Goal: Task Accomplishment & Management: Manage account settings

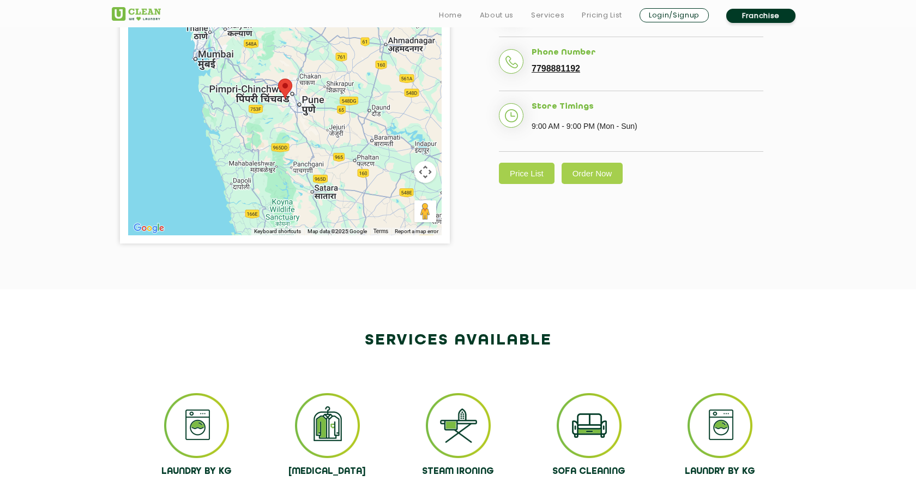
scroll to position [345, 0]
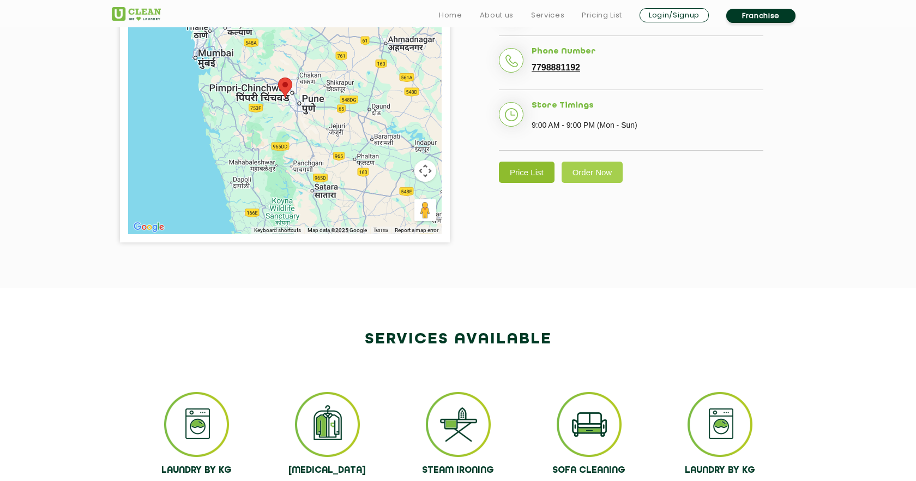
click at [522, 183] on link "Price List" at bounding box center [527, 171] width 56 height 21
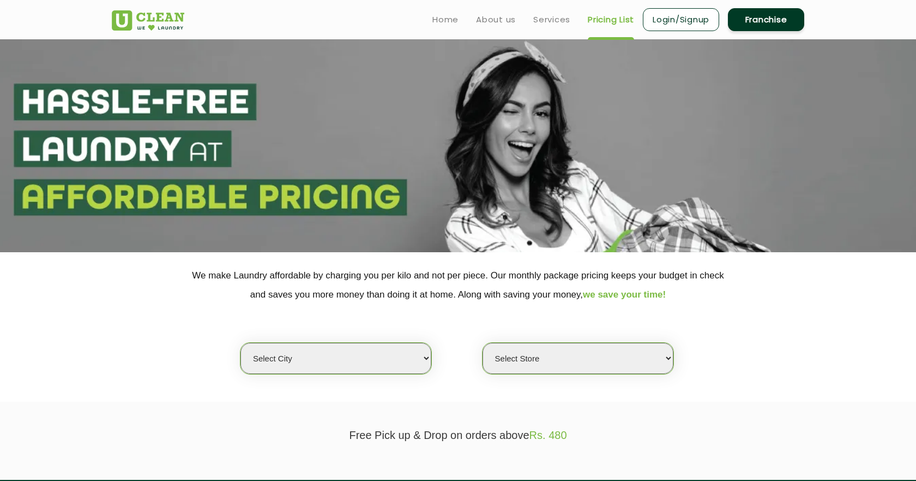
click at [398, 361] on select "Select city Aalo Agartala Agra Ahmedabad Akola Aligarh Alwar - UClean Select Am…" at bounding box center [336, 358] width 191 height 31
select select "4"
click at [241, 343] on select "Select city Aalo Agartala Agra Ahmedabad Akola Aligarh Alwar - UClean Select Am…" at bounding box center [336, 358] width 191 height 31
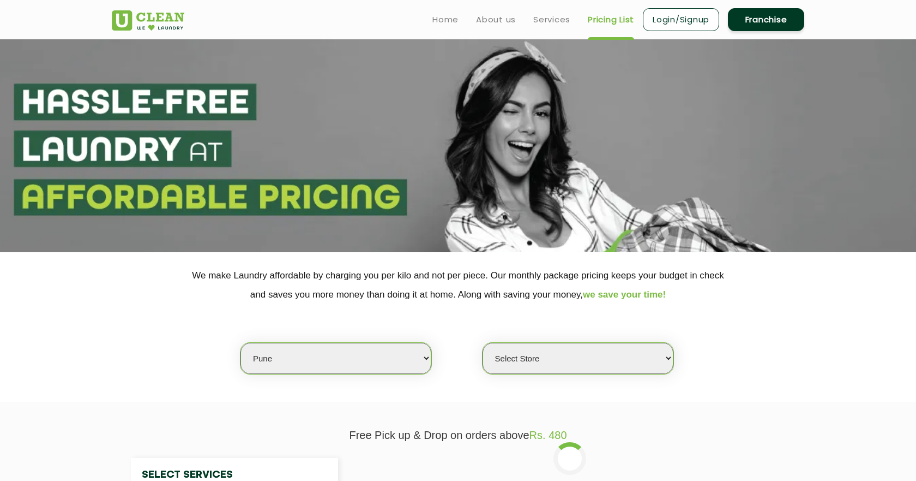
click at [516, 342] on div "Select Store UClean Koregaon Park UClean Baner Pune UClean Keshav Nagar Pune UC…" at bounding box center [578, 358] width 192 height 32
click at [516, 349] on select "Select Store UClean Koregaon Park UClean Baner Pune UClean Keshav Nagar Pune UC…" at bounding box center [578, 358] width 191 height 31
select select "333"
click at [483, 343] on select "Select Store UClean Koregaon Park UClean Baner Pune UClean Keshav Nagar Pune UC…" at bounding box center [578, 358] width 191 height 31
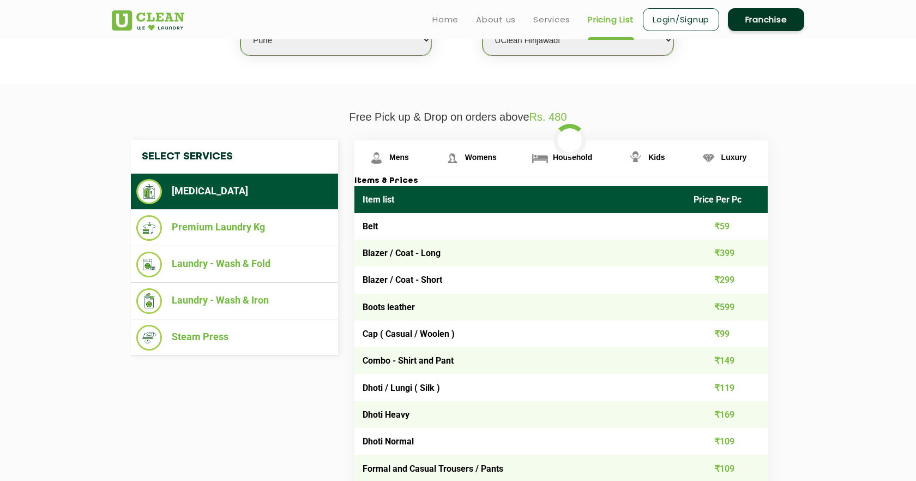
scroll to position [317, 0]
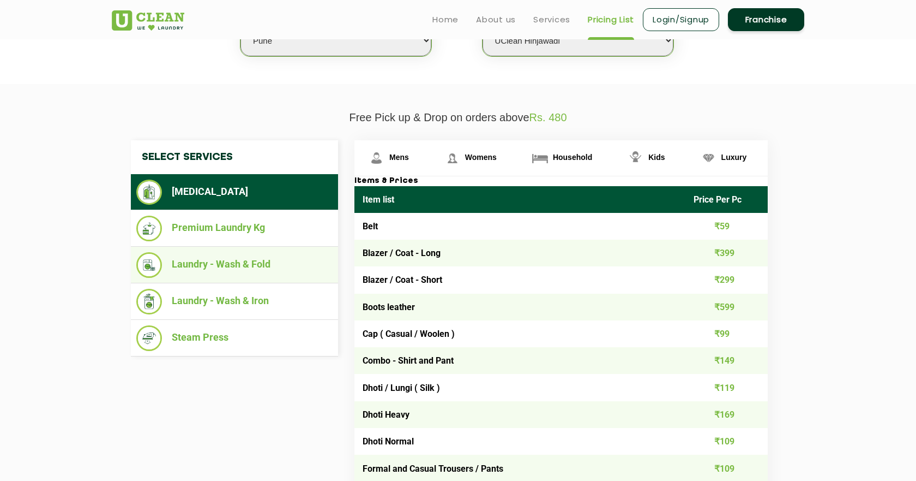
click at [280, 254] on li "Laundry - Wash & Fold" at bounding box center [234, 265] width 196 height 26
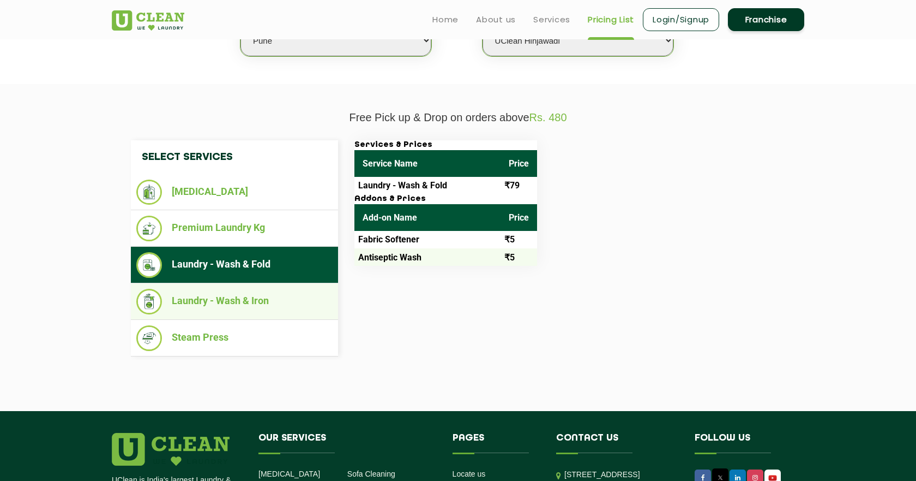
click at [291, 309] on li "Laundry - Wash & Iron" at bounding box center [234, 302] width 196 height 26
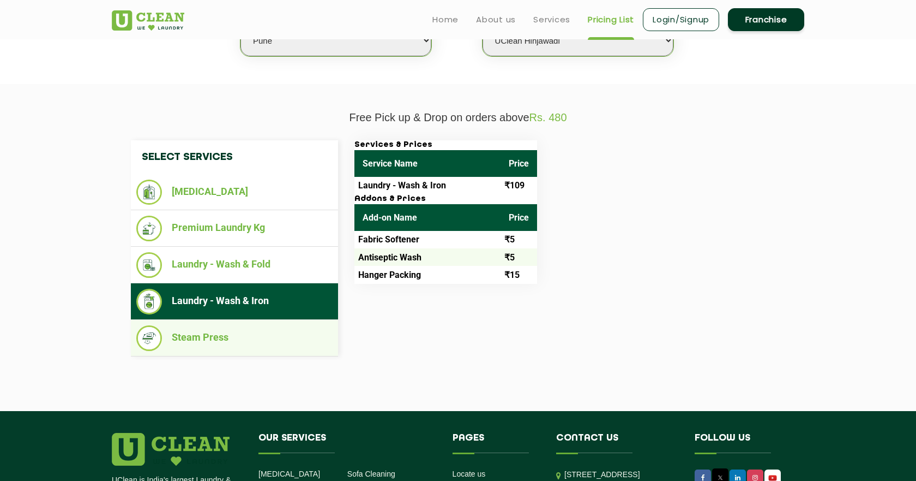
click at [286, 337] on li "Steam Press" at bounding box center [234, 338] width 196 height 26
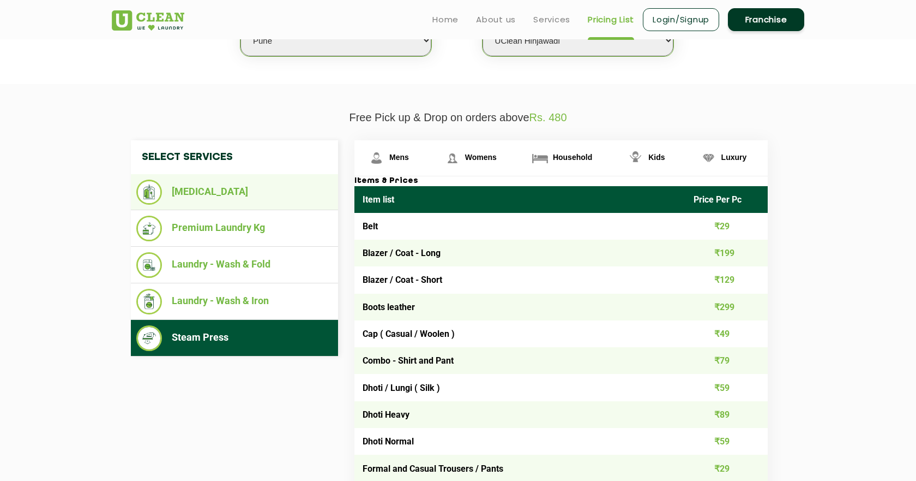
click at [254, 191] on li "[MEDICAL_DATA]" at bounding box center [234, 191] width 196 height 25
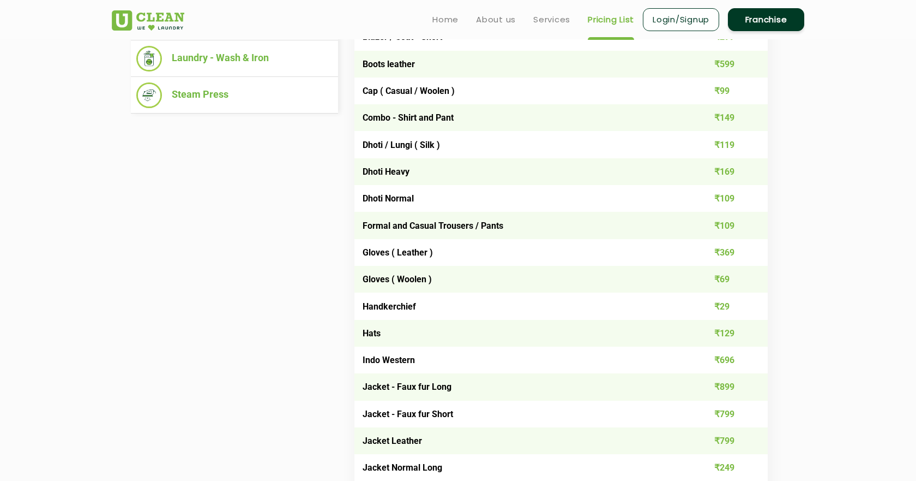
scroll to position [0, 0]
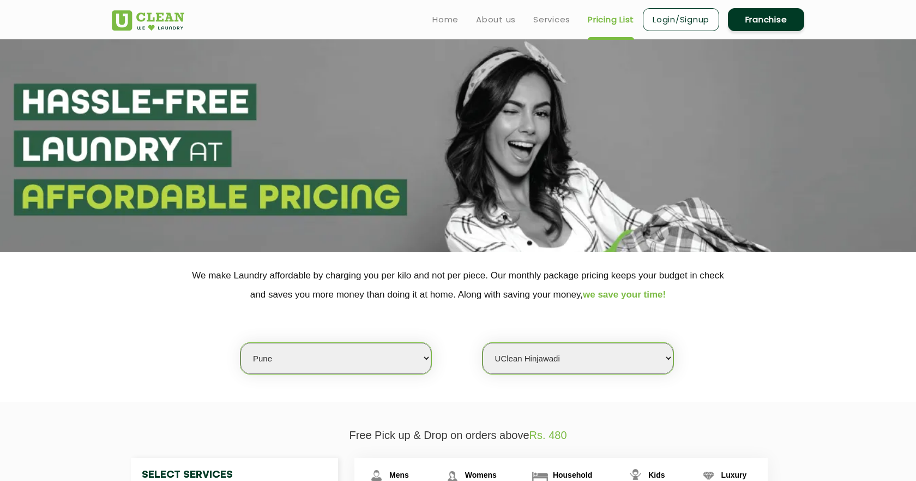
click at [684, 23] on link "Login/Signup" at bounding box center [681, 19] width 76 height 23
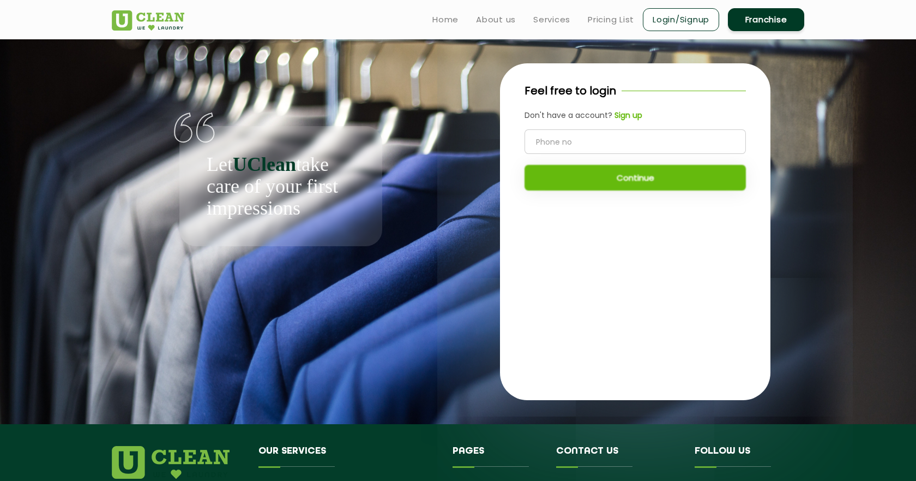
click at [602, 145] on input "tel" at bounding box center [635, 141] width 221 height 25
type input "8824030023"
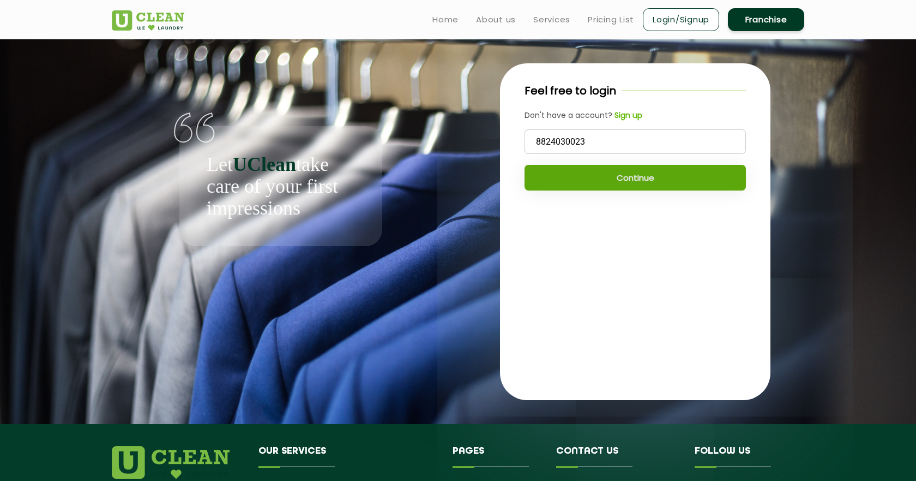
click at [605, 188] on button "Continue" at bounding box center [635, 178] width 221 height 26
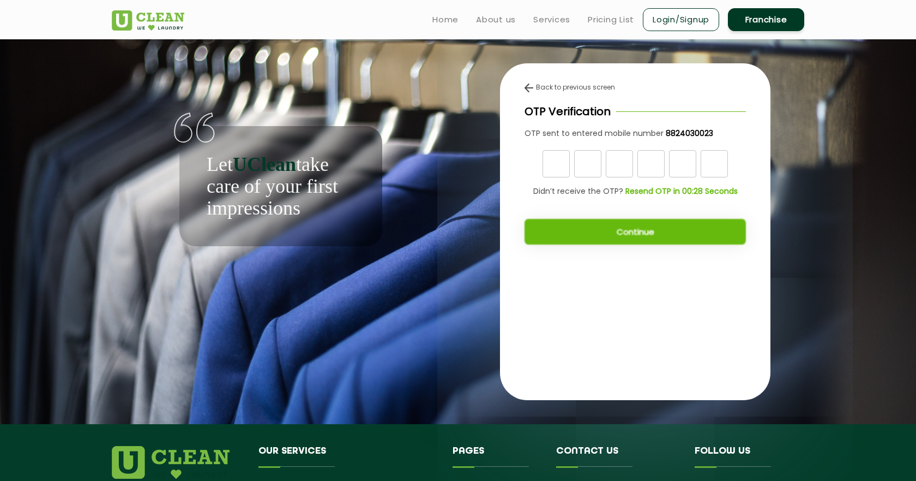
click at [549, 164] on input "text" at bounding box center [556, 163] width 27 height 27
type input "6"
type input "7"
type input "0"
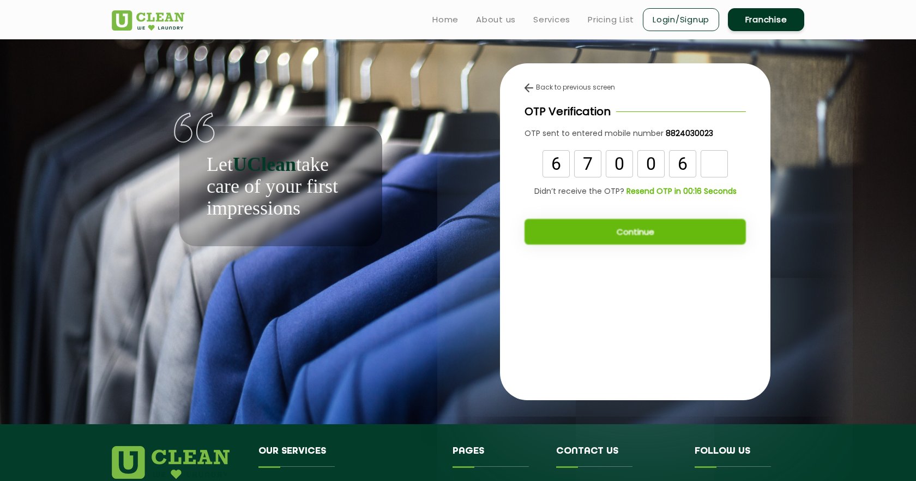
type input "6"
type input "4"
click at [549, 219] on button "Continue" at bounding box center [635, 232] width 221 height 26
click at [555, 222] on button "Continue" at bounding box center [635, 232] width 221 height 26
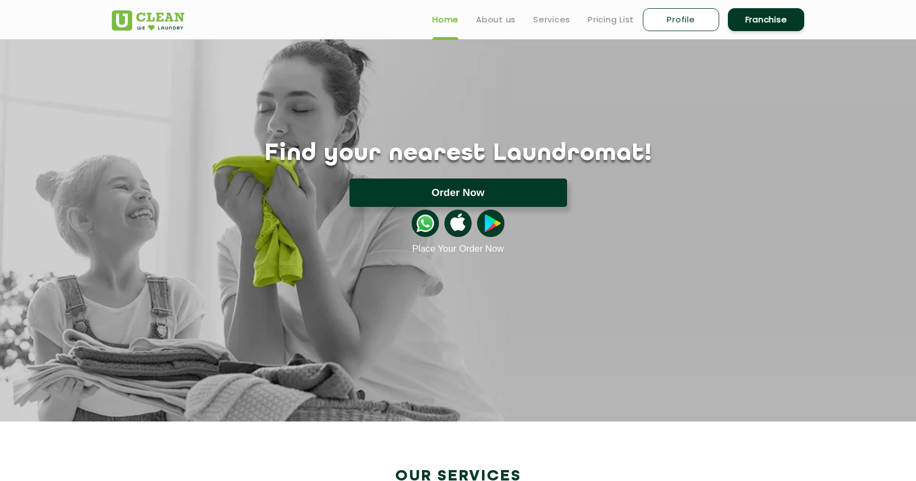
click at [525, 180] on button "Order Now" at bounding box center [459, 192] width 218 height 28
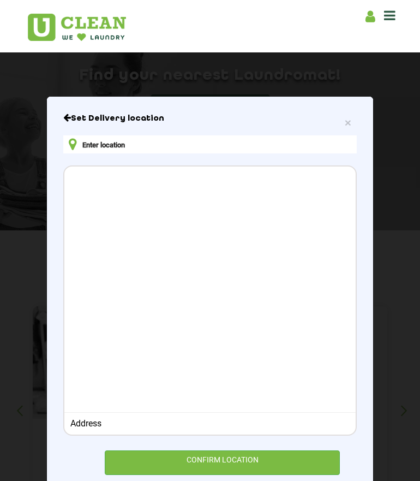
click at [309, 216] on div at bounding box center [209, 287] width 291 height 243
click at [212, 145] on input "text" at bounding box center [209, 144] width 293 height 18
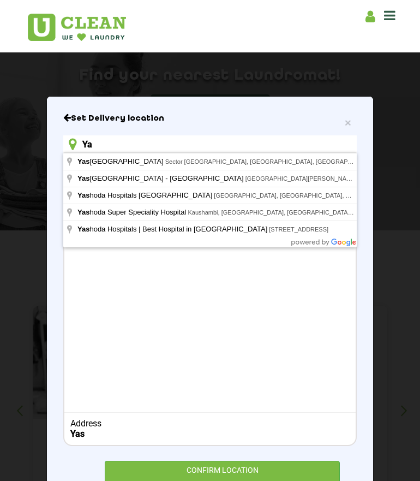
type input "Y"
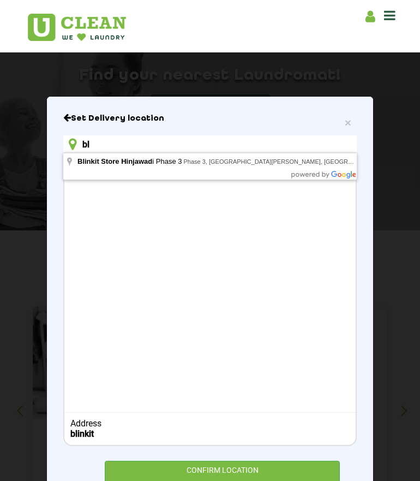
type input "b"
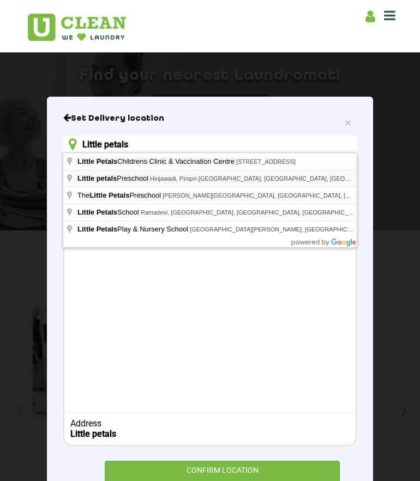
type input "Little petals Preschool, [GEOGRAPHIC_DATA], [GEOGRAPHIC_DATA]-[GEOGRAPHIC_DATA]…"
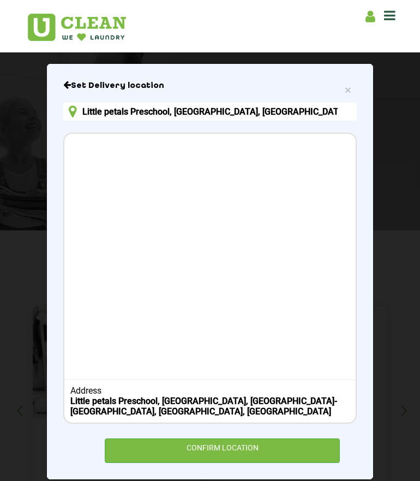
scroll to position [47, 0]
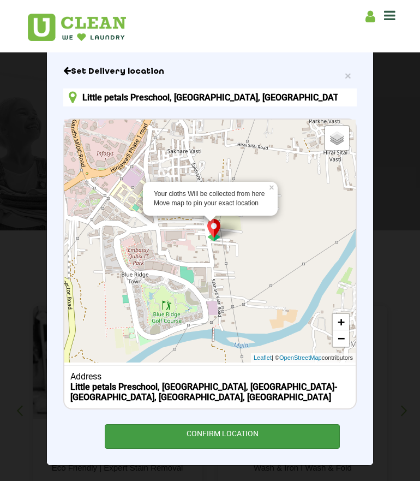
click at [233, 437] on div "CONFIRM LOCATION" at bounding box center [222, 436] width 235 height 25
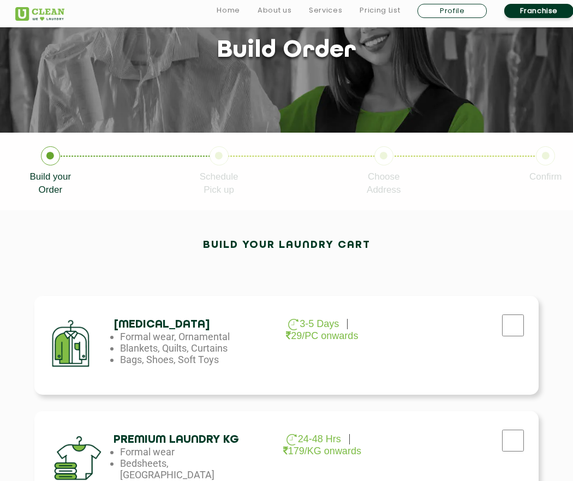
scroll to position [419, 0]
checkbox input "true"
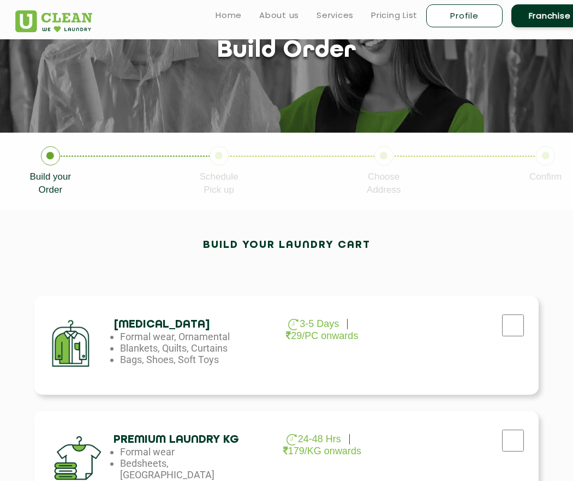
scroll to position [606, 0]
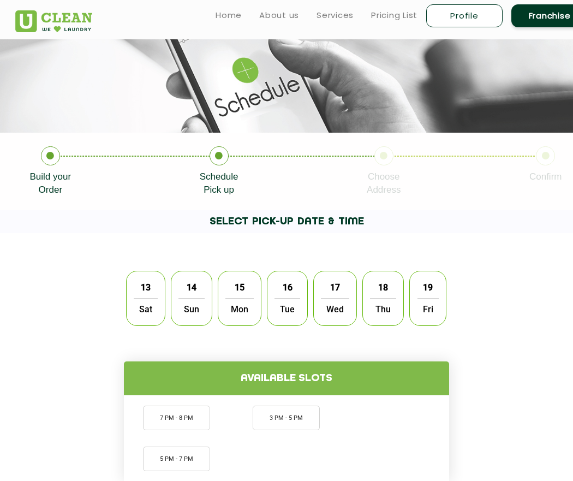
click at [133, 326] on div "13 Sat" at bounding box center [145, 298] width 39 height 55
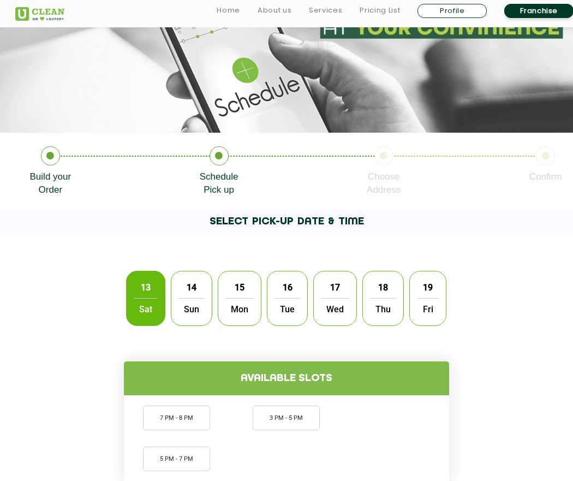
scroll to position [299, 0]
click at [310, 405] on li "3 PM - 5 PM" at bounding box center [286, 417] width 67 height 25
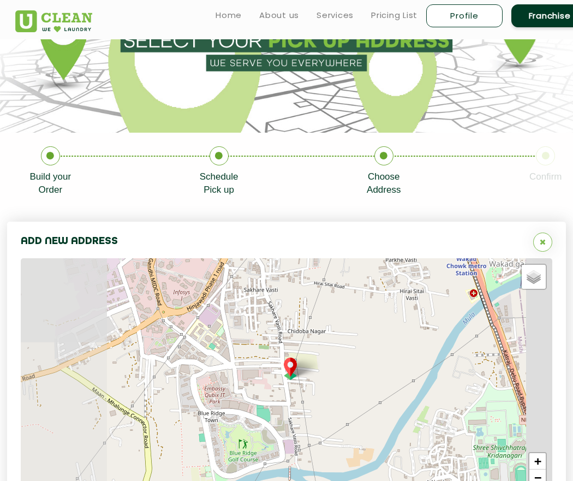
scroll to position [260, 0]
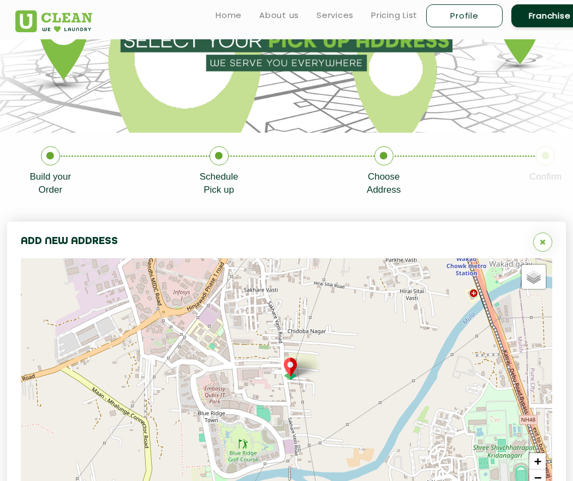
click at [465, 13] on link "Profile" at bounding box center [464, 15] width 76 height 23
select select
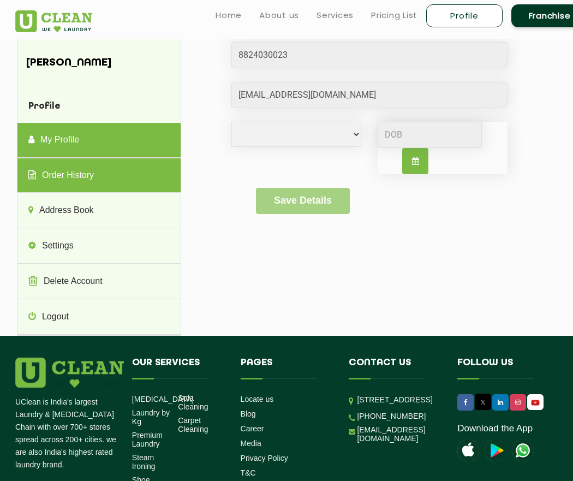
click at [140, 193] on link "Order History" at bounding box center [98, 175] width 163 height 35
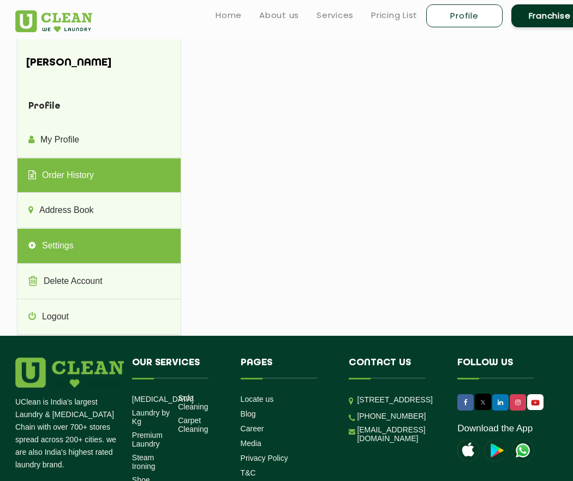
click at [95, 263] on link "Settings" at bounding box center [98, 246] width 163 height 35
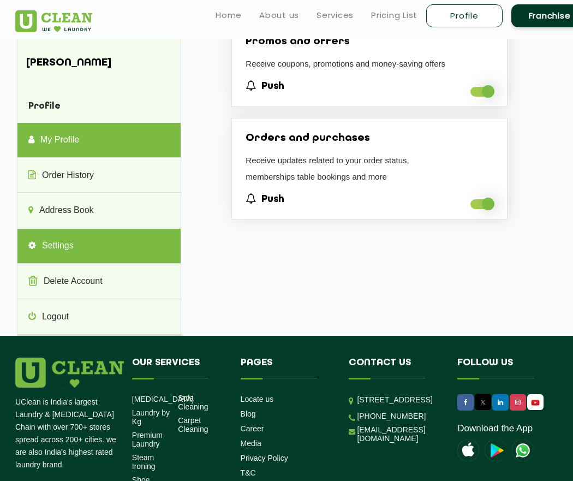
click at [81, 158] on link "My Profile" at bounding box center [98, 140] width 163 height 35
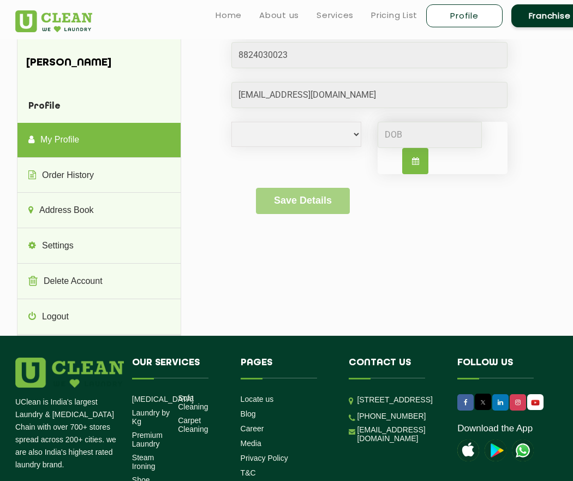
click at [79, 123] on h4 "Profile" at bounding box center [98, 107] width 163 height 32
click at [70, 123] on h4 "Profile" at bounding box center [98, 107] width 163 height 32
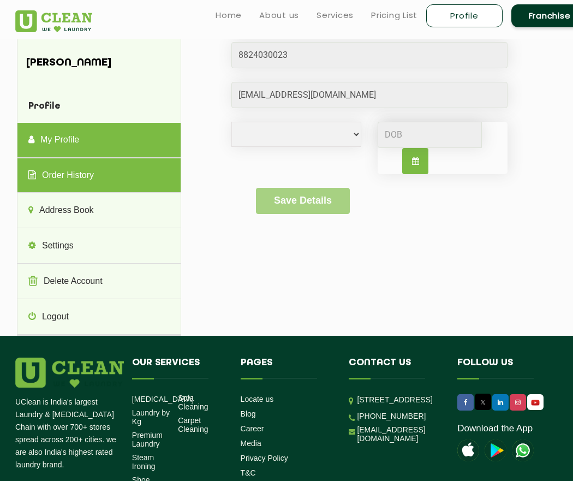
click at [126, 193] on link "Order History" at bounding box center [98, 175] width 163 height 35
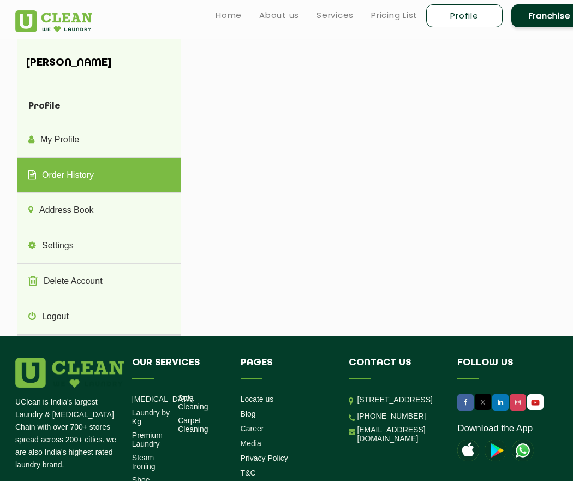
click at [89, 123] on h4 "Profile" at bounding box center [98, 107] width 163 height 32
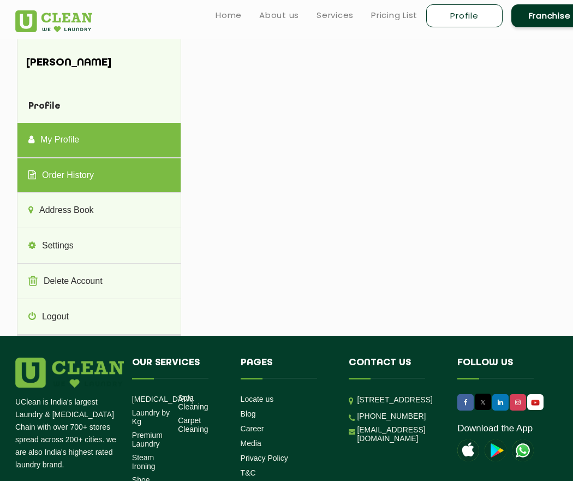
click at [88, 158] on link "My Profile" at bounding box center [98, 140] width 163 height 35
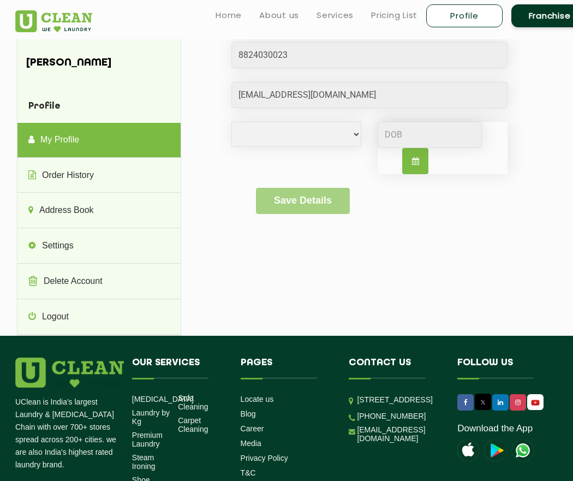
click at [410, 174] on button "button" at bounding box center [415, 161] width 26 height 26
select select "9"
select select "2025"
click at [429, 222] on div "8 9 10 11 12 13 14" at bounding box center [441, 213] width 127 height 17
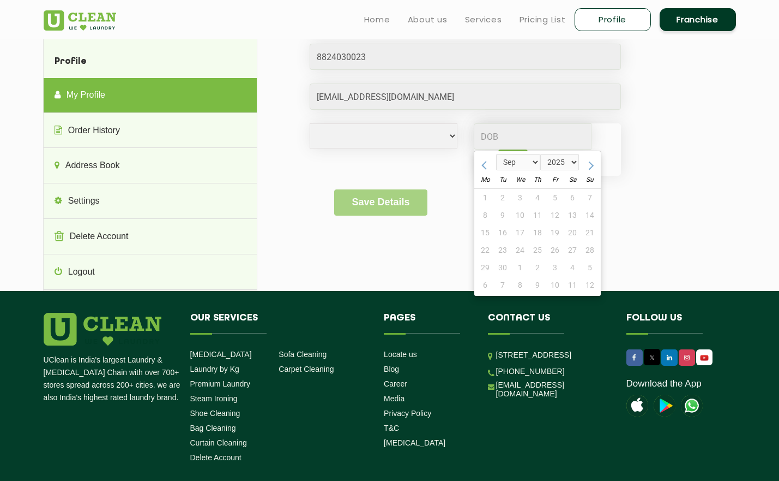
click at [540, 206] on div "1 2 3 4 5 6 7" at bounding box center [538, 197] width 127 height 17
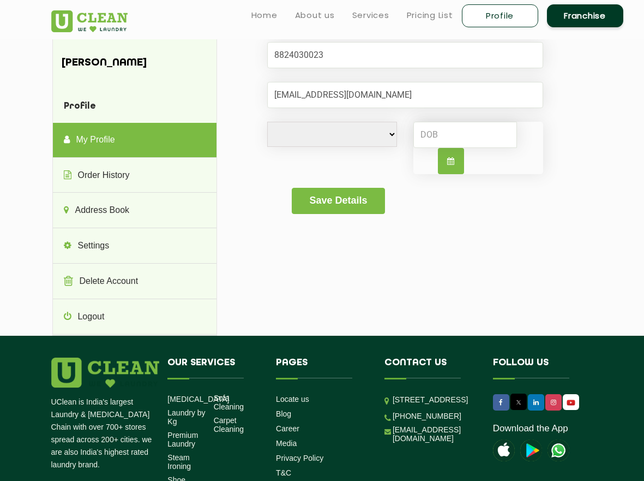
click at [366, 147] on select "[DEMOGRAPHIC_DATA] [DEMOGRAPHIC_DATA] i'd rather not say" at bounding box center [332, 134] width 130 height 25
select select "M"
click at [267, 147] on select "[DEMOGRAPHIC_DATA] [DEMOGRAPHIC_DATA] i'd rather not say" at bounding box center [332, 134] width 130 height 25
click at [327, 214] on button "Save Details" at bounding box center [338, 201] width 93 height 26
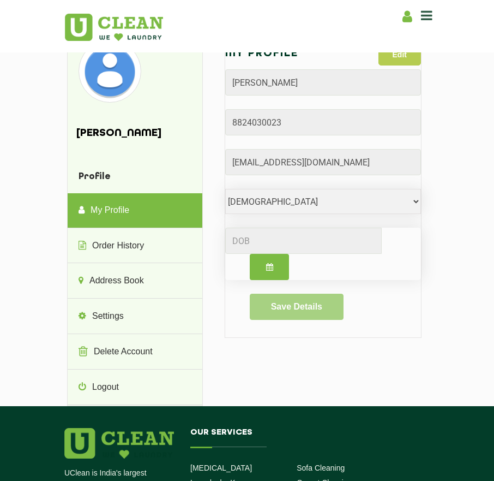
click at [391, 59] on button "Edit" at bounding box center [400, 55] width 43 height 22
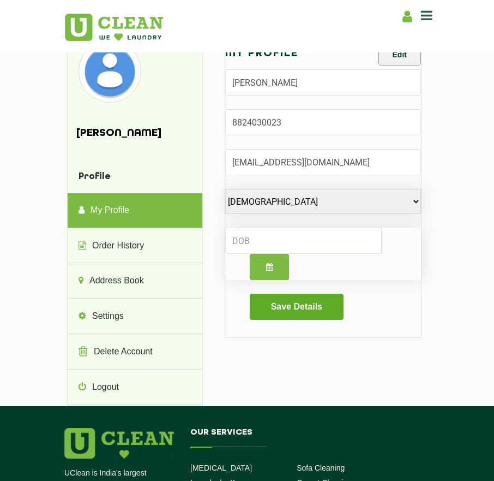
click at [327, 309] on button "Save Details" at bounding box center [296, 306] width 93 height 26
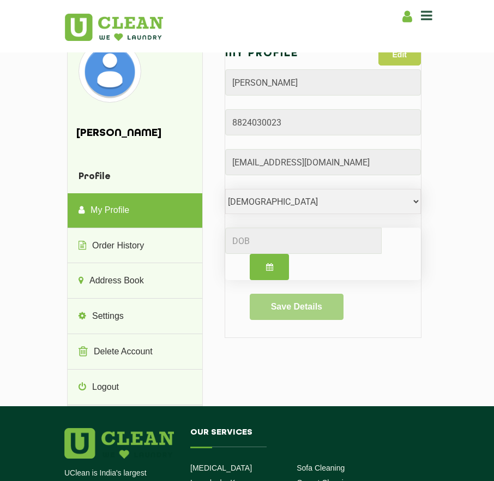
click at [405, 60] on button "Edit" at bounding box center [400, 55] width 43 height 22
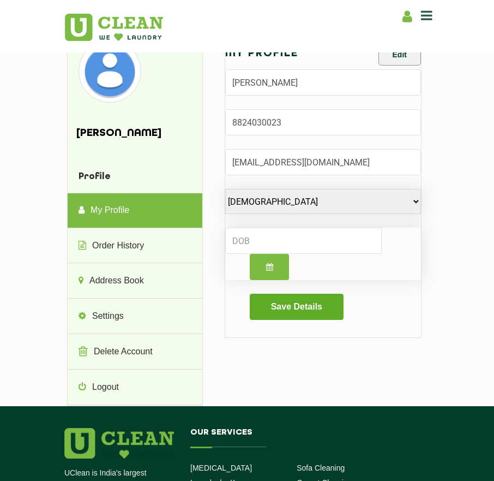
click at [289, 310] on button "Save Details" at bounding box center [296, 306] width 93 height 26
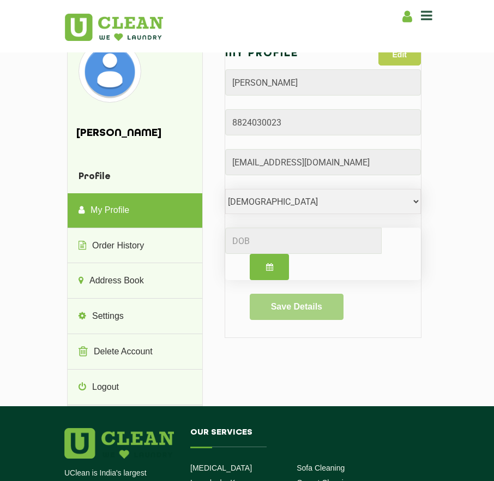
click at [391, 61] on button "Edit" at bounding box center [400, 55] width 43 height 22
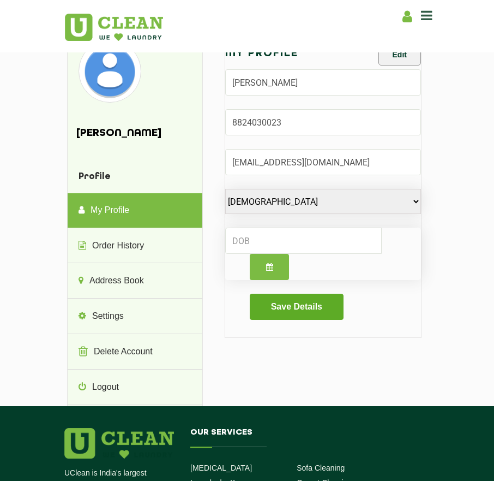
click at [273, 305] on button "Save Details" at bounding box center [296, 306] width 93 height 26
